Goal: Task Accomplishment & Management: Manage account settings

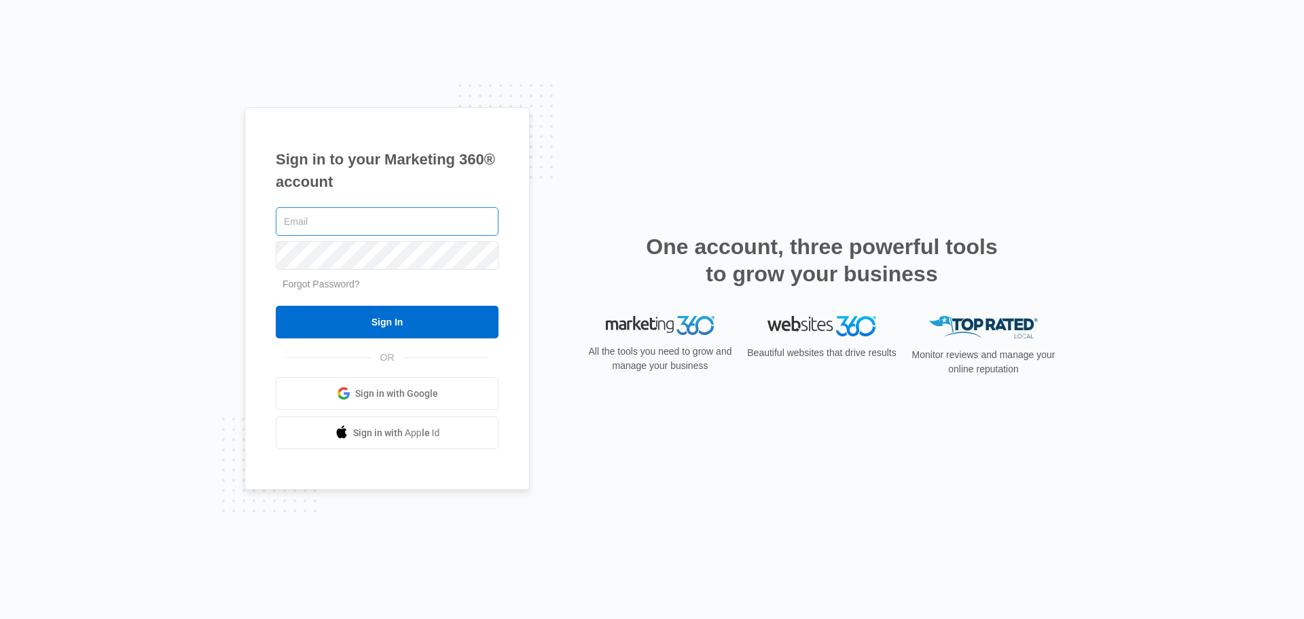
click at [383, 213] on input "text" at bounding box center [387, 221] width 223 height 29
type input "[EMAIL_ADDRESS][DOMAIN_NAME]"
click at [276, 306] on input "Sign In" at bounding box center [387, 322] width 223 height 33
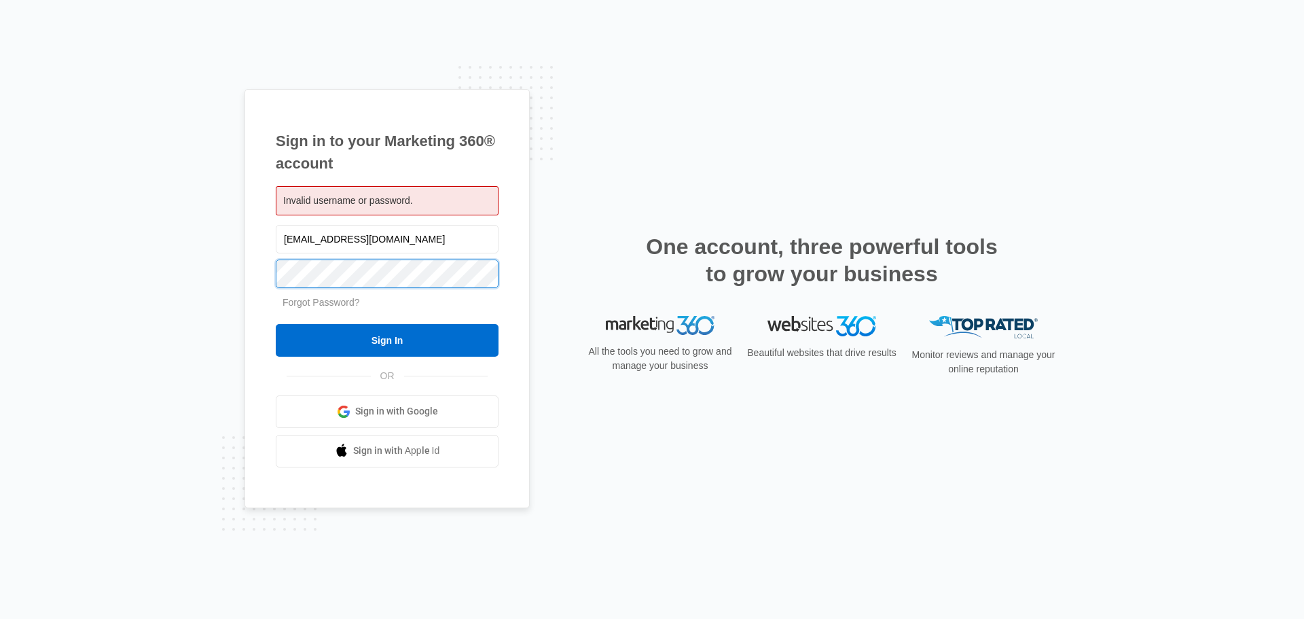
click at [276, 324] on input "Sign In" at bounding box center [387, 340] width 223 height 33
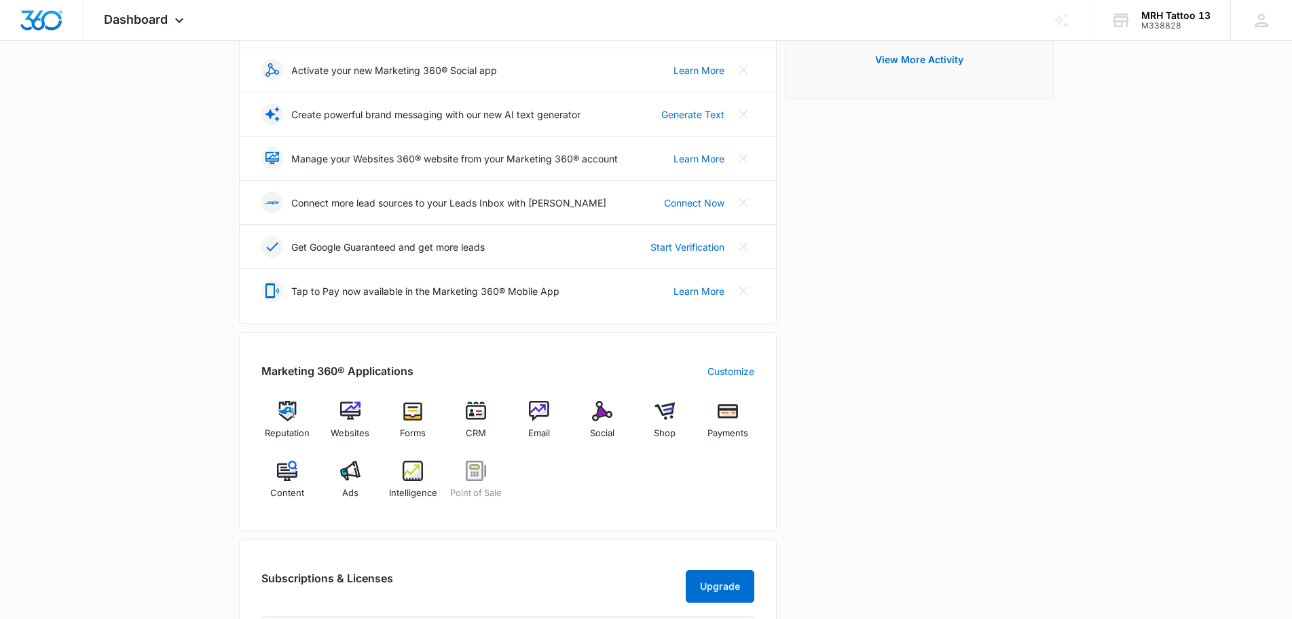
scroll to position [240, 0]
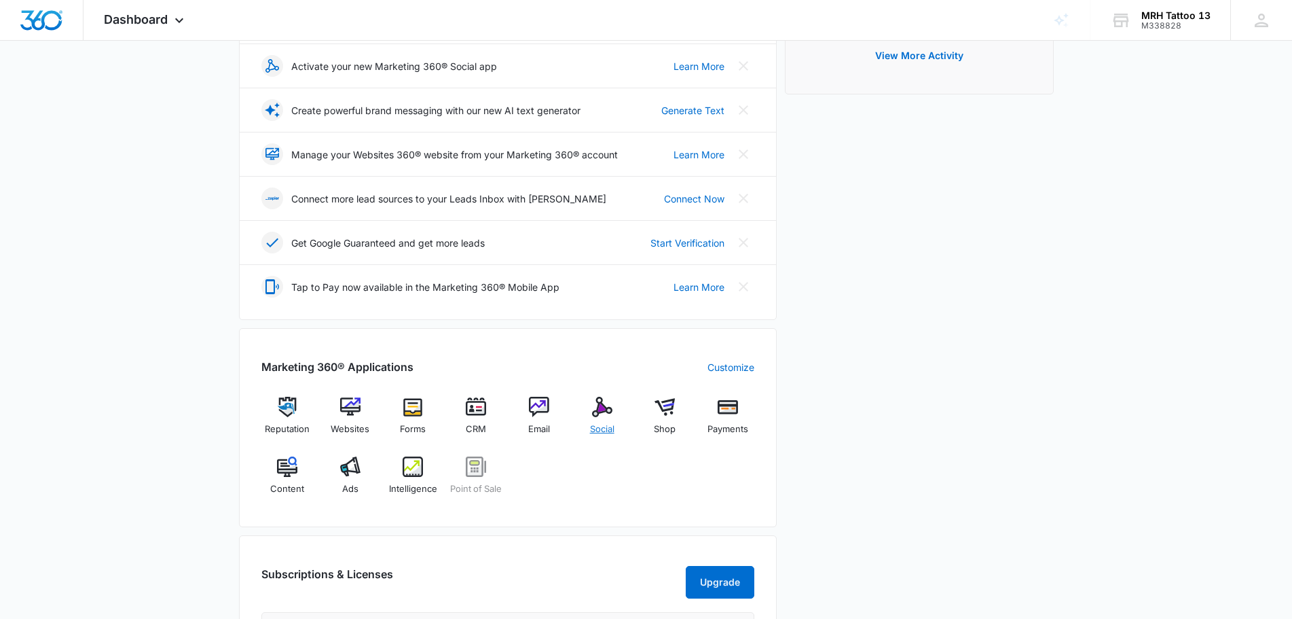
click at [597, 410] on img at bounding box center [602, 406] width 20 height 20
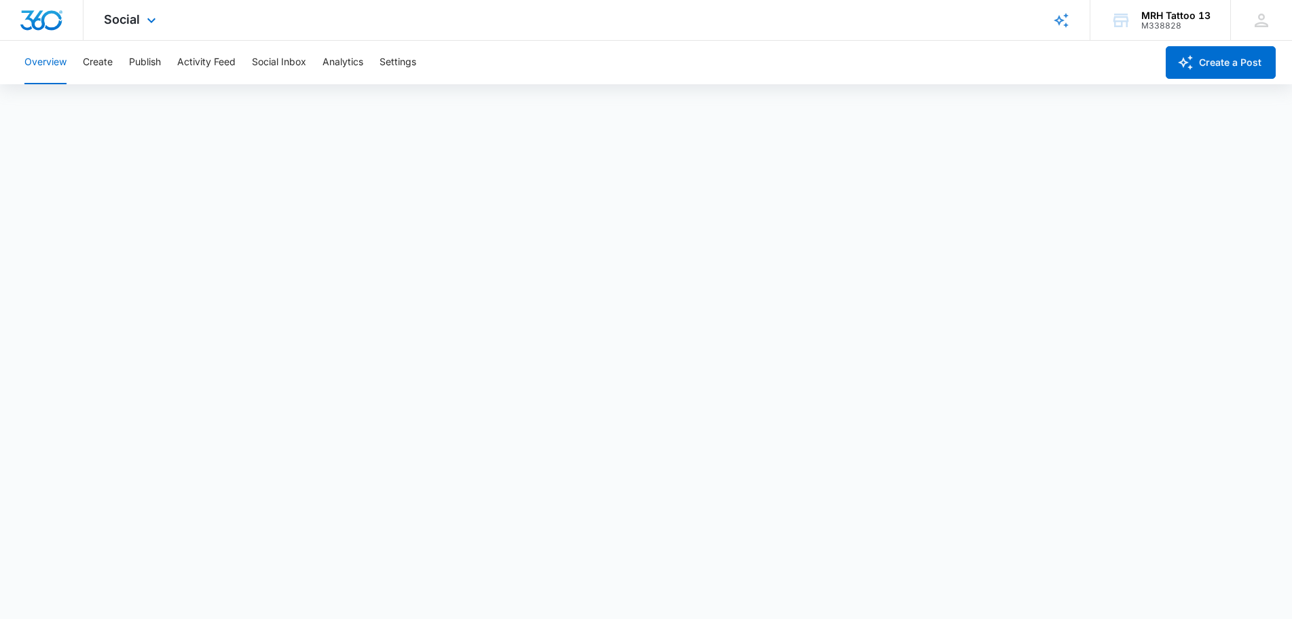
click at [130, 31] on div "Social Apps Reputation Websites Forms CRM Email Social Shop Payments POS Conten…" at bounding box center [132, 20] width 96 height 40
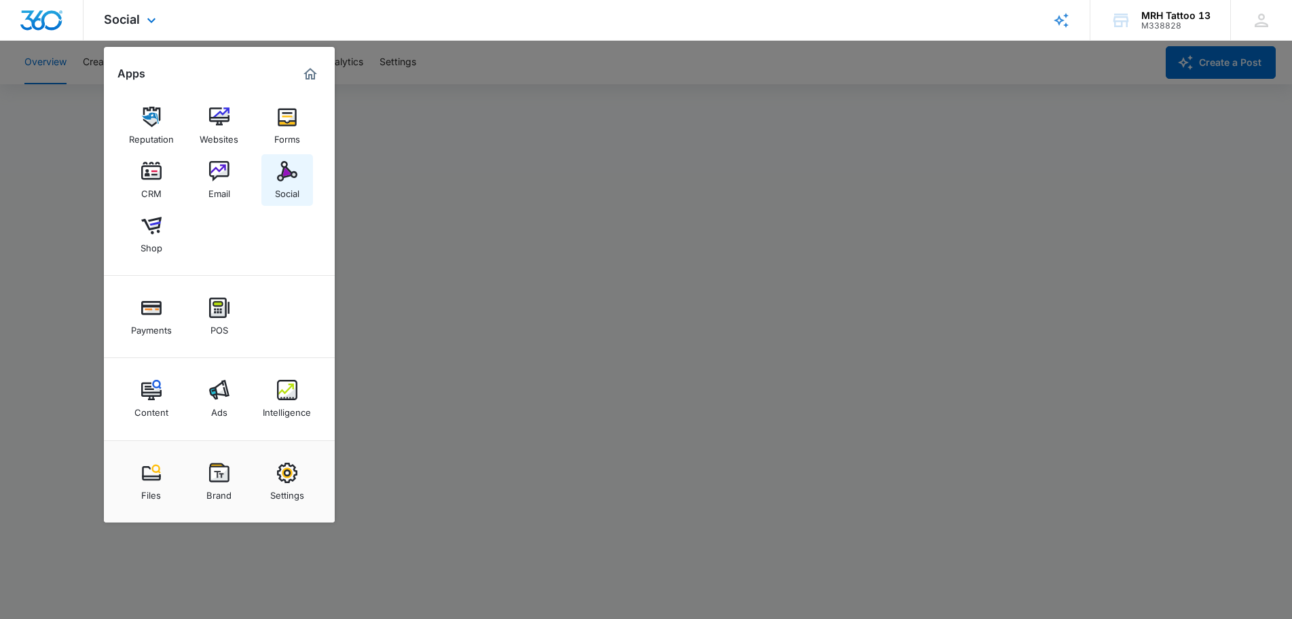
click at [292, 177] on img at bounding box center [287, 171] width 20 height 20
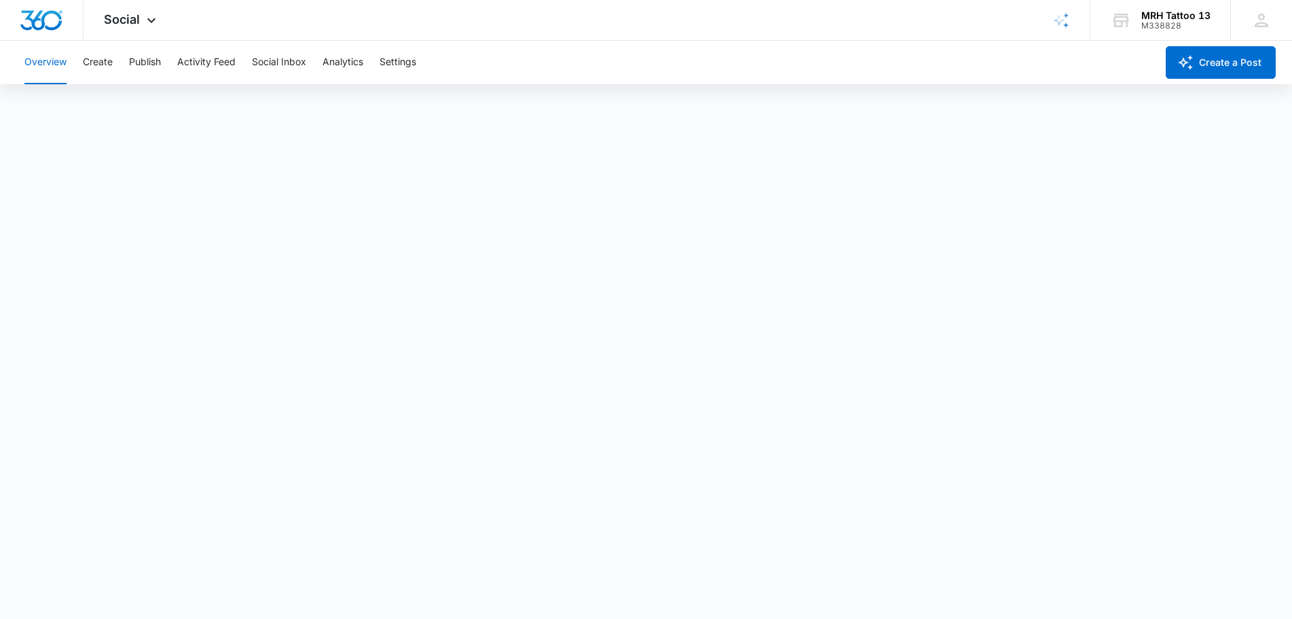
scroll to position [3, 0]
click at [136, 27] on div "Social Apps Reputation Websites Forms CRM Email Social Shop Payments POS Conten…" at bounding box center [132, 20] width 96 height 40
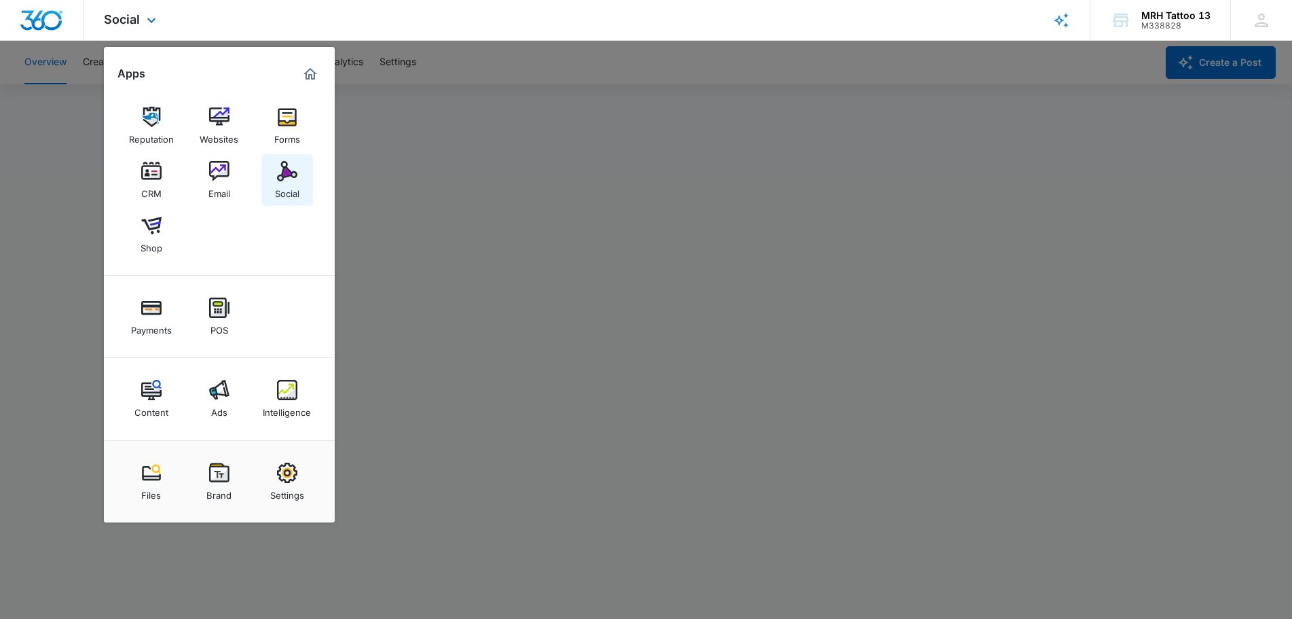
click at [291, 172] on img at bounding box center [287, 171] width 20 height 20
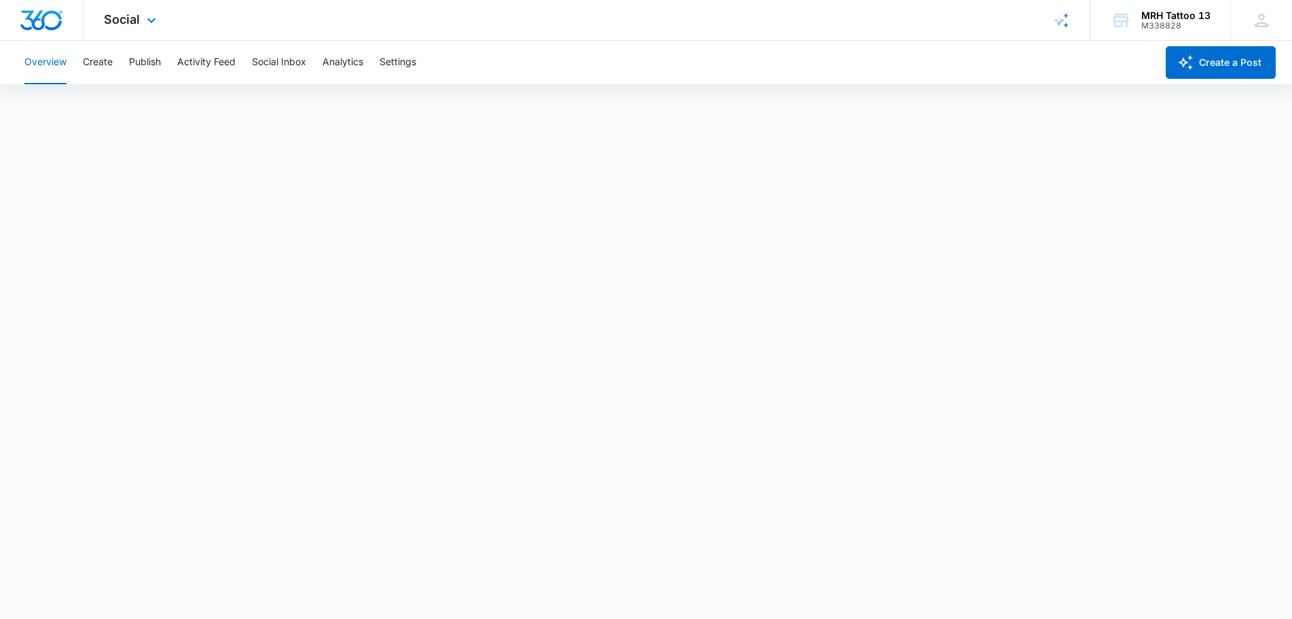
scroll to position [0, 0]
click at [53, 62] on button "Overview" at bounding box center [45, 62] width 42 height 43
click at [144, 22] on icon at bounding box center [151, 24] width 16 height 16
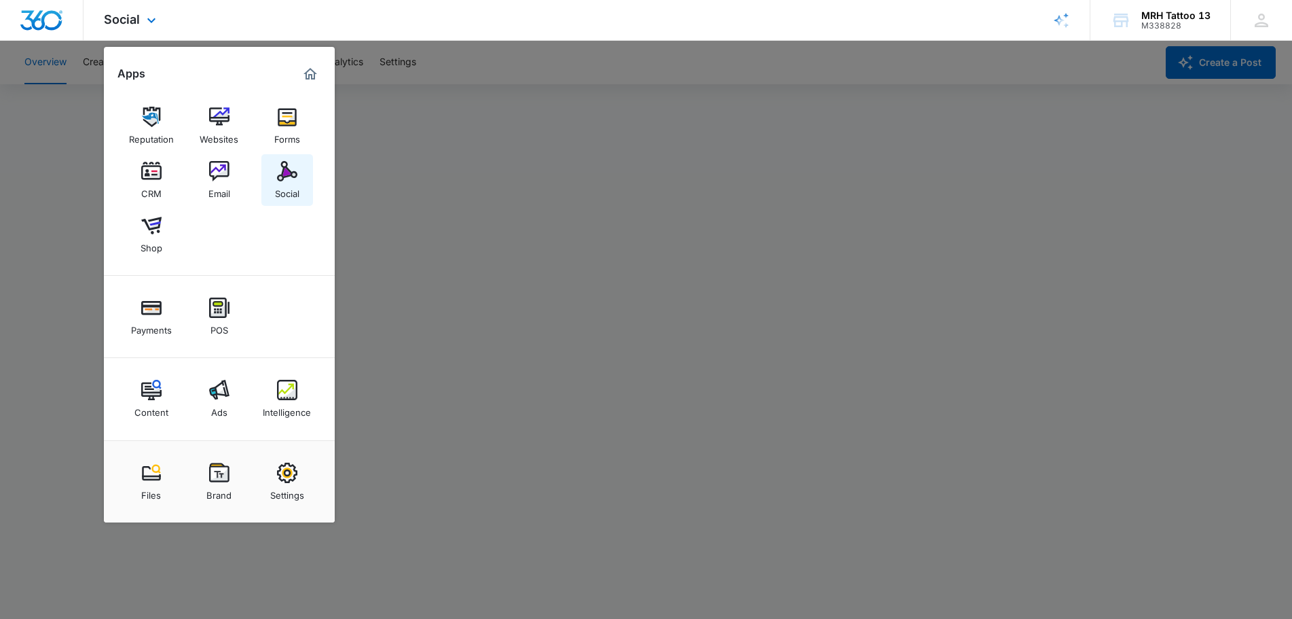
click at [287, 172] on img at bounding box center [287, 171] width 20 height 20
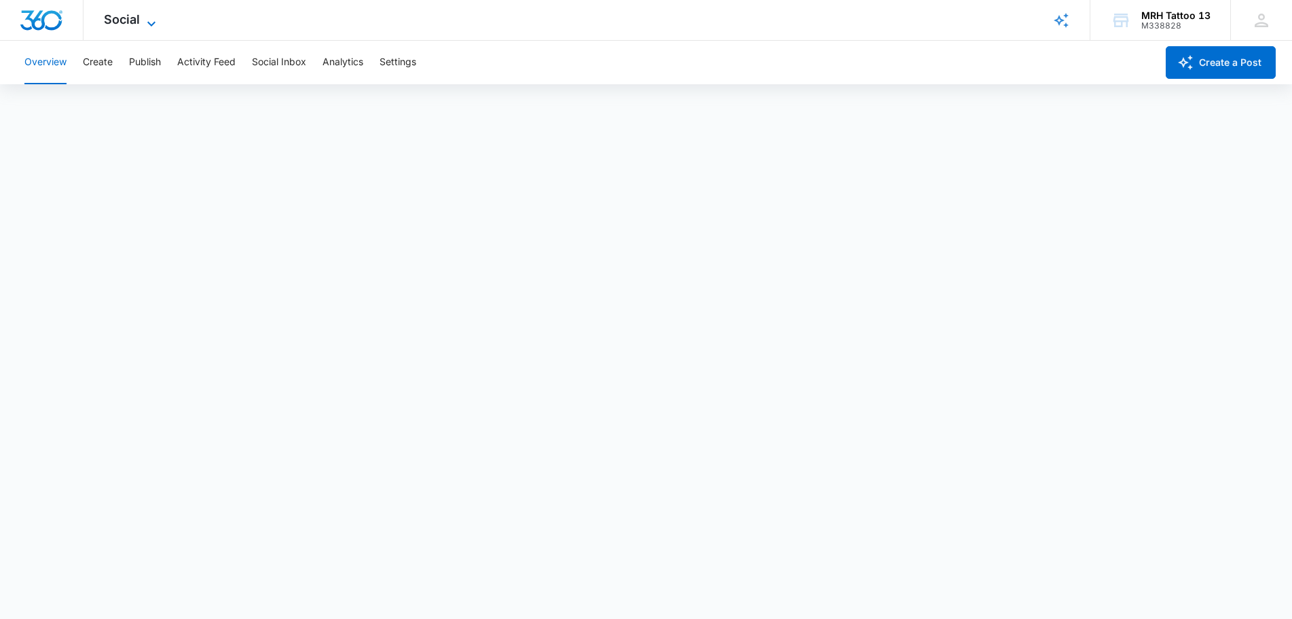
click at [150, 22] on icon at bounding box center [151, 24] width 16 height 16
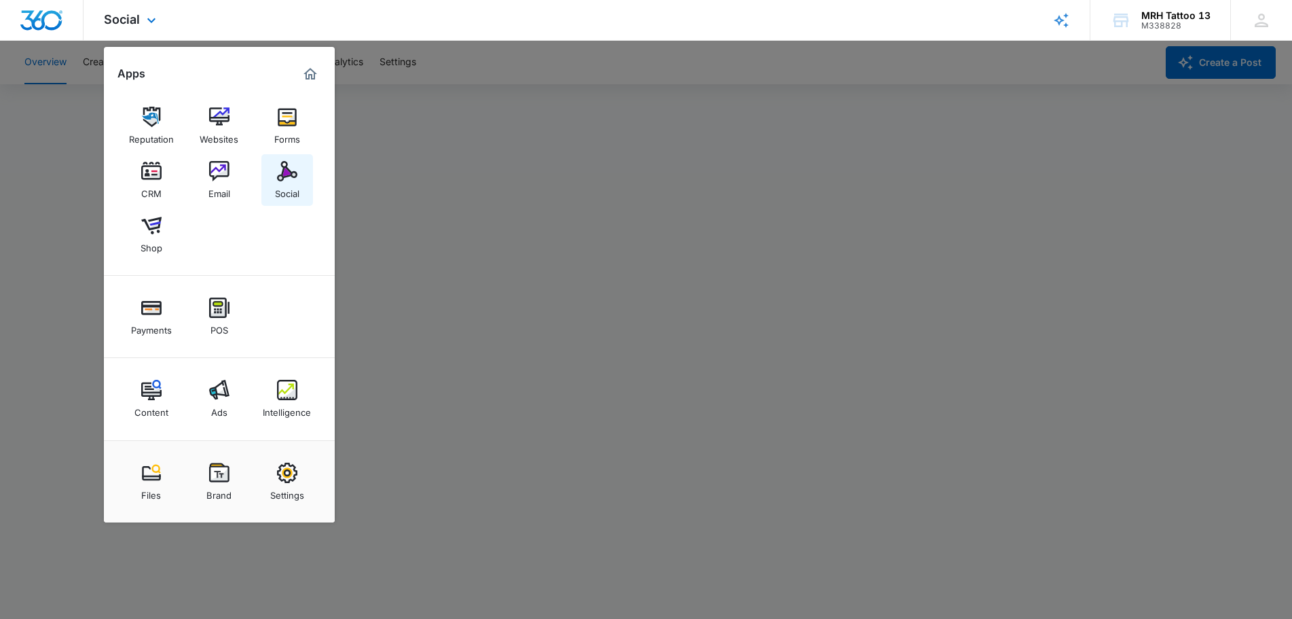
click at [287, 166] on img at bounding box center [287, 171] width 20 height 20
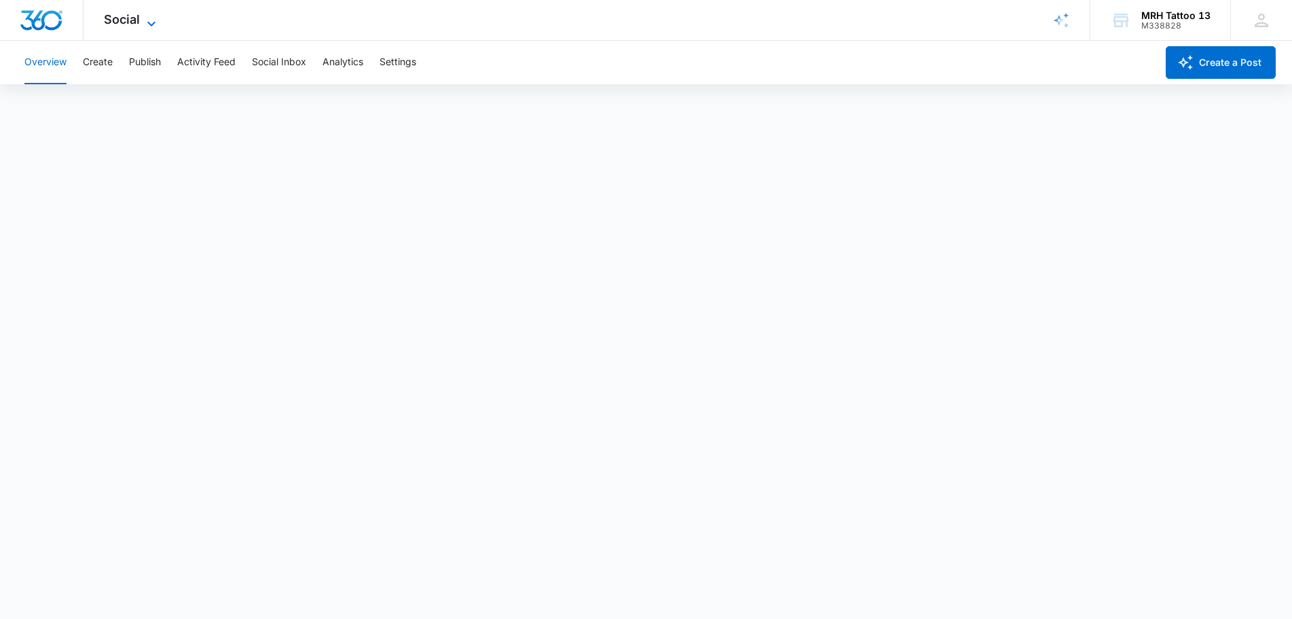
click at [149, 18] on icon at bounding box center [151, 24] width 16 height 16
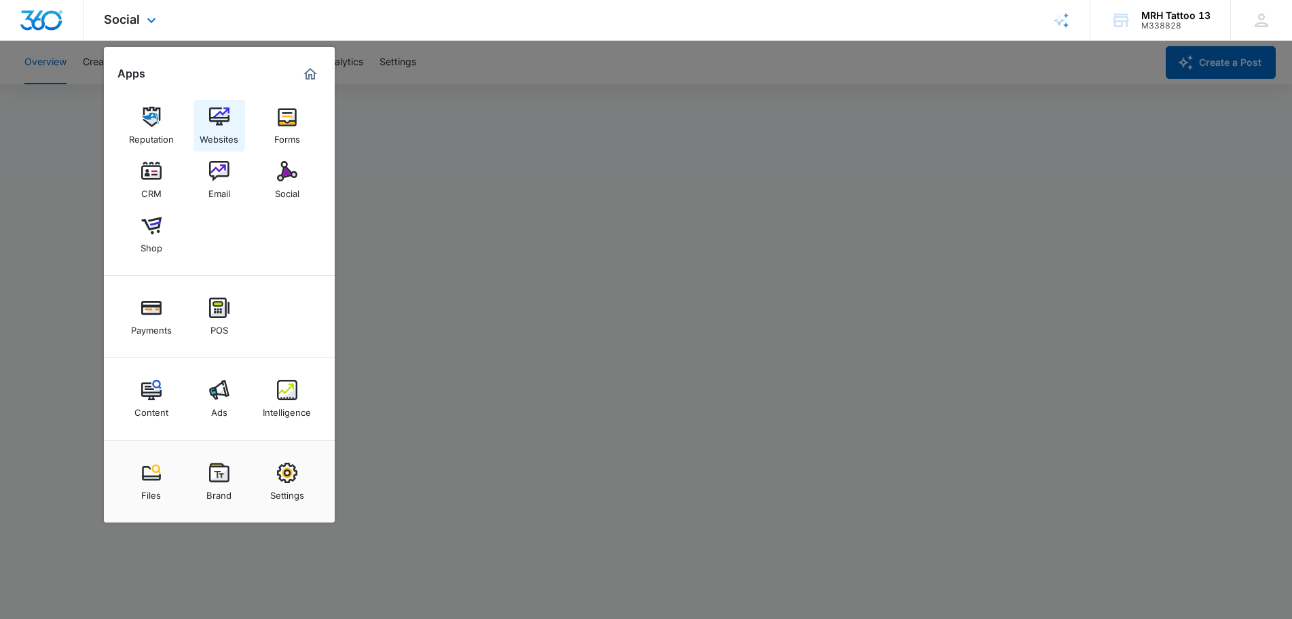
click at [215, 126] on img at bounding box center [219, 117] width 20 height 20
